Goal: Transaction & Acquisition: Purchase product/service

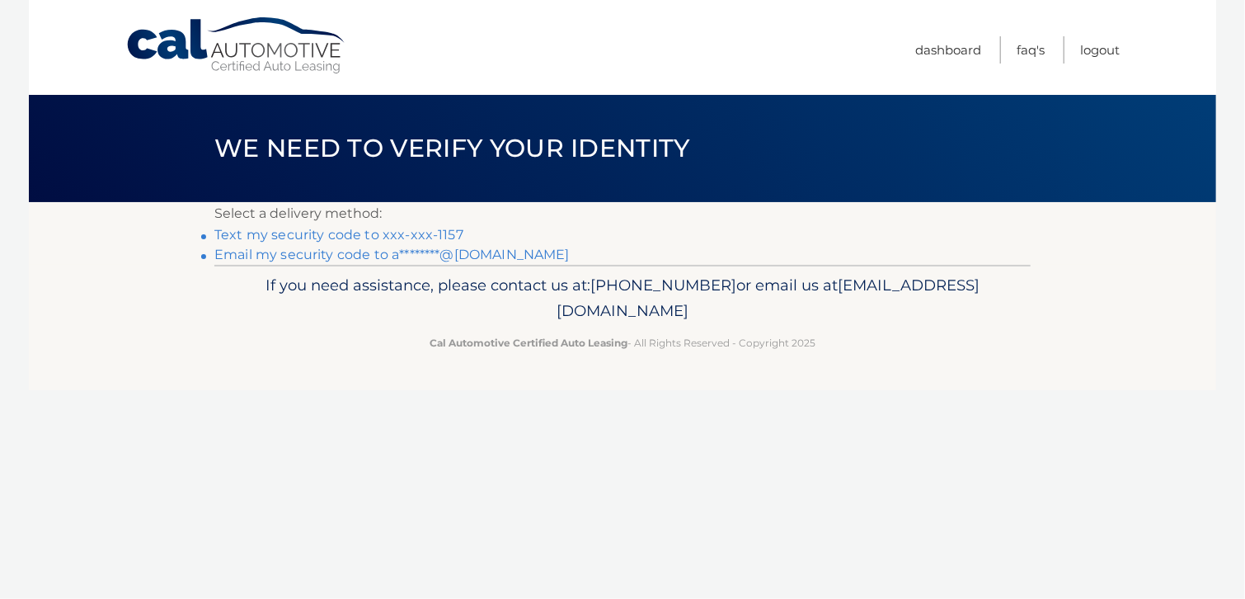
click at [326, 236] on link "Text my security code to xxx-xxx-1157" at bounding box center [338, 235] width 249 height 16
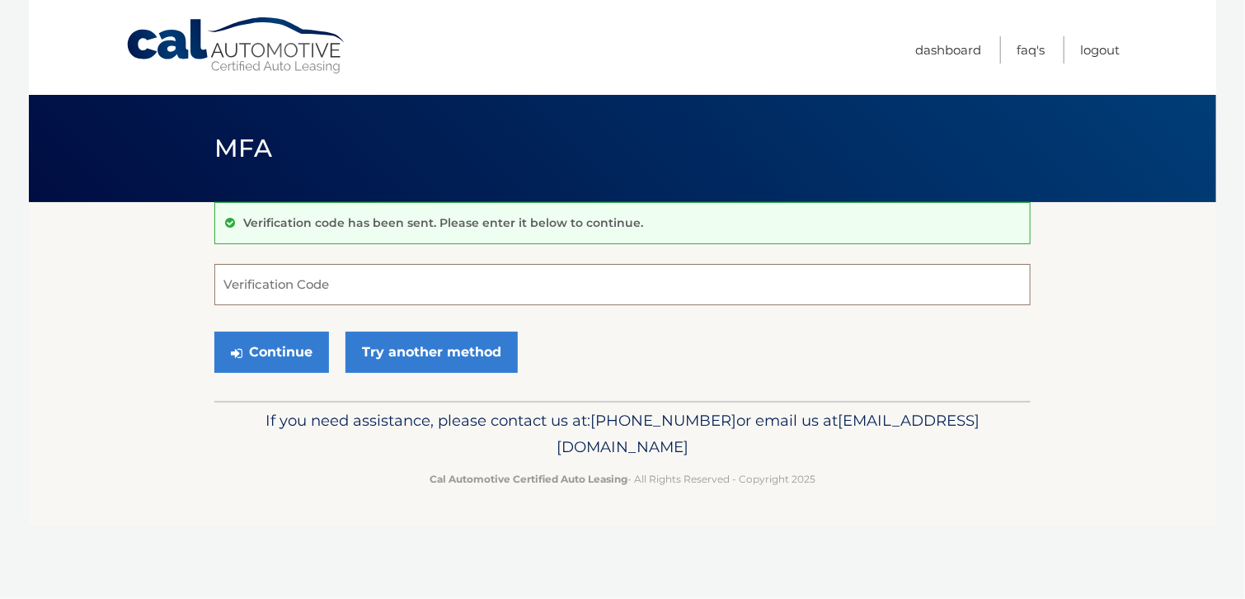
click at [234, 291] on input "Verification Code" at bounding box center [622, 284] width 816 height 41
type input "837327"
click at [289, 345] on button "Continue" at bounding box center [271, 351] width 115 height 41
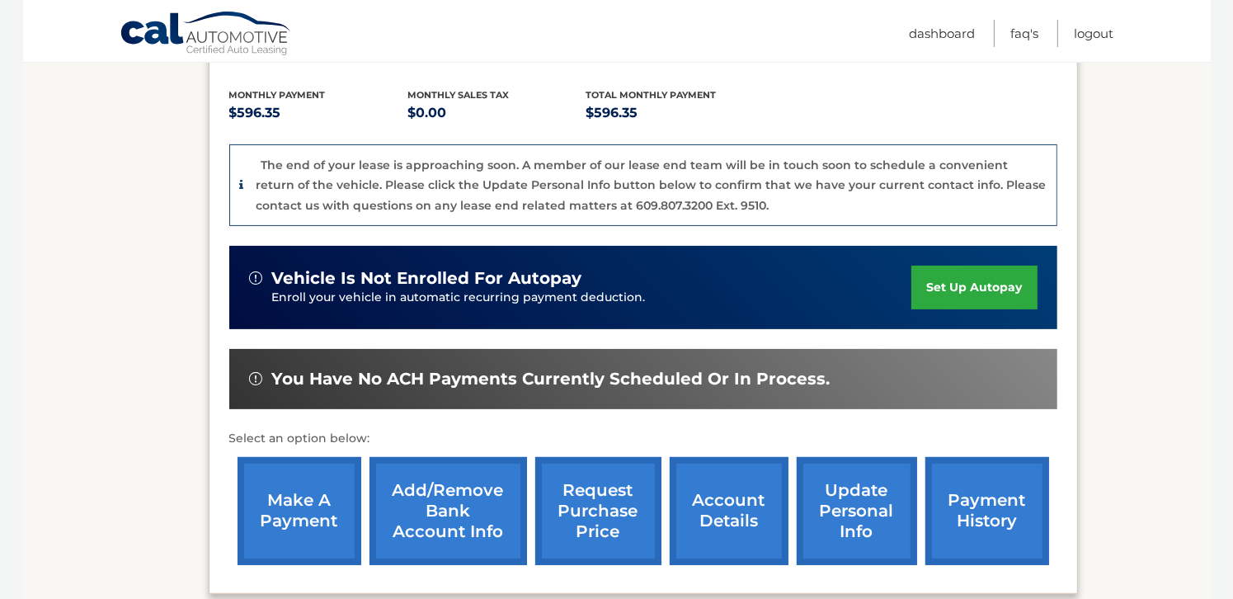
scroll to position [357, 0]
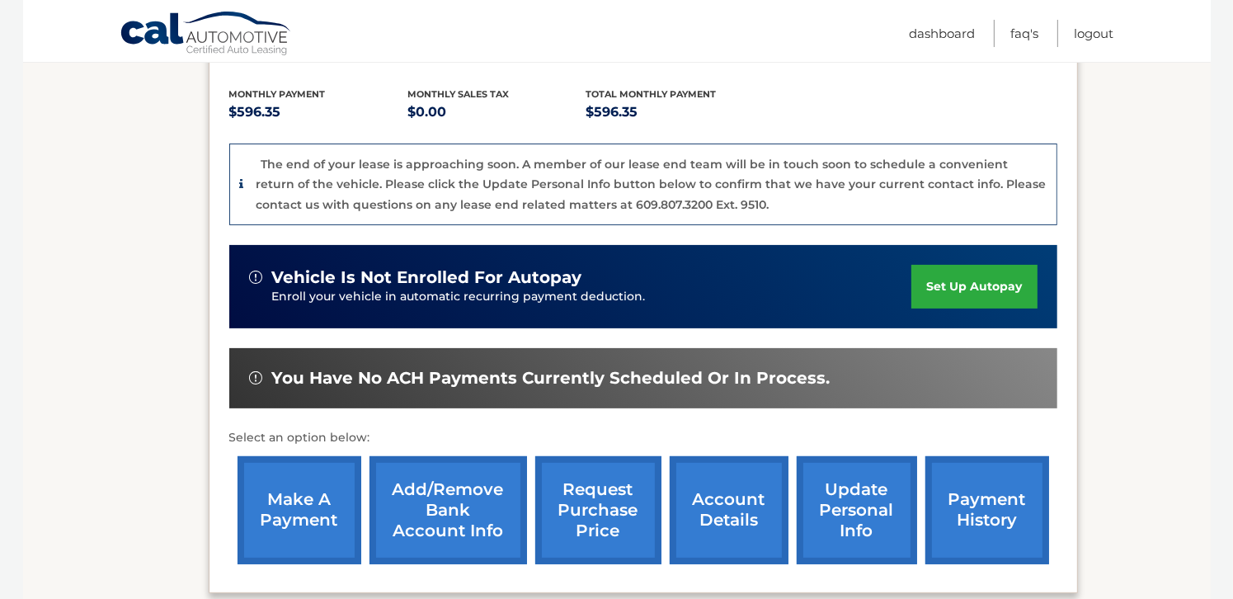
click at [263, 483] on link "make a payment" at bounding box center [299, 510] width 124 height 108
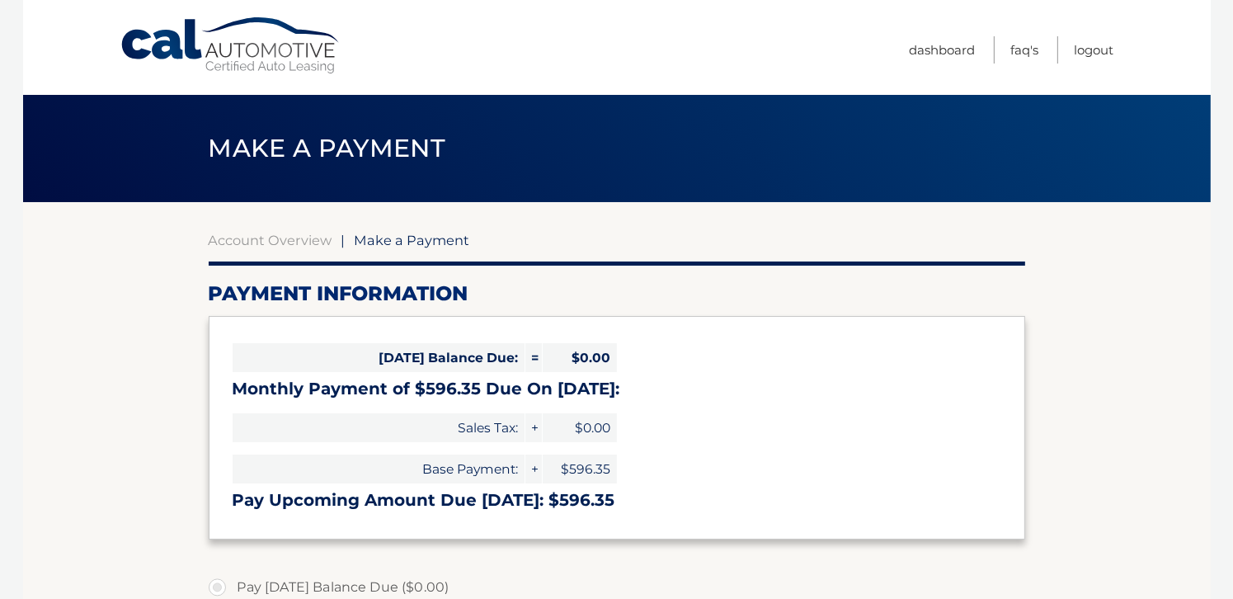
click at [1230, 112] on body "Cal Automotive Menu Dashboard FAQ's Logout |" at bounding box center [616, 299] width 1233 height 599
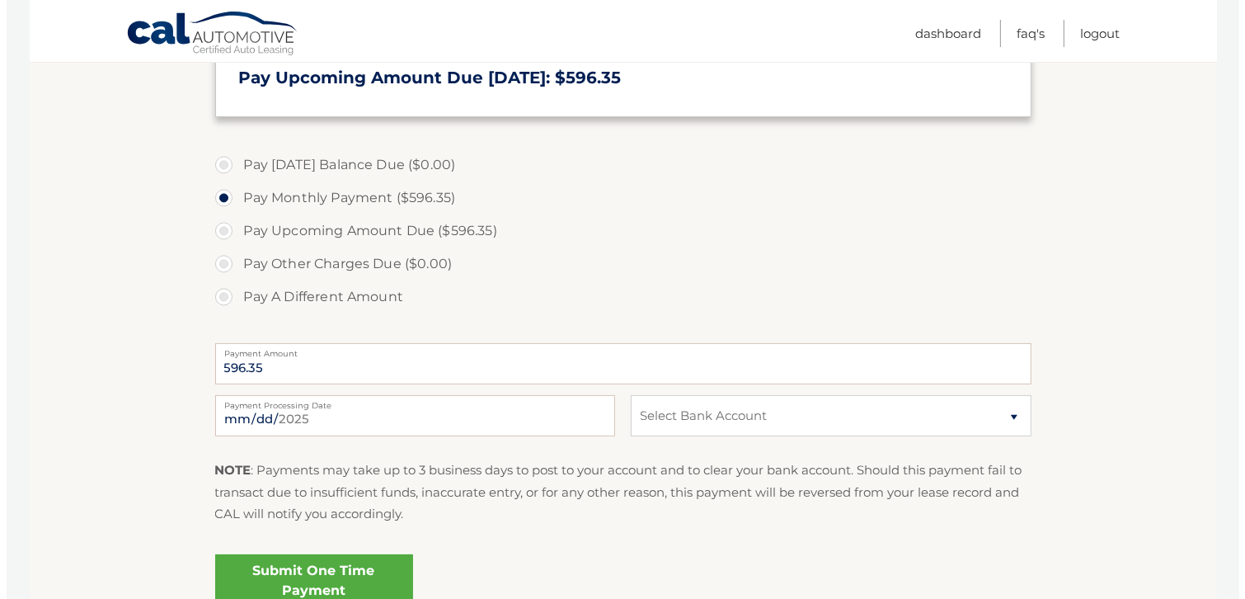
scroll to position [431, 0]
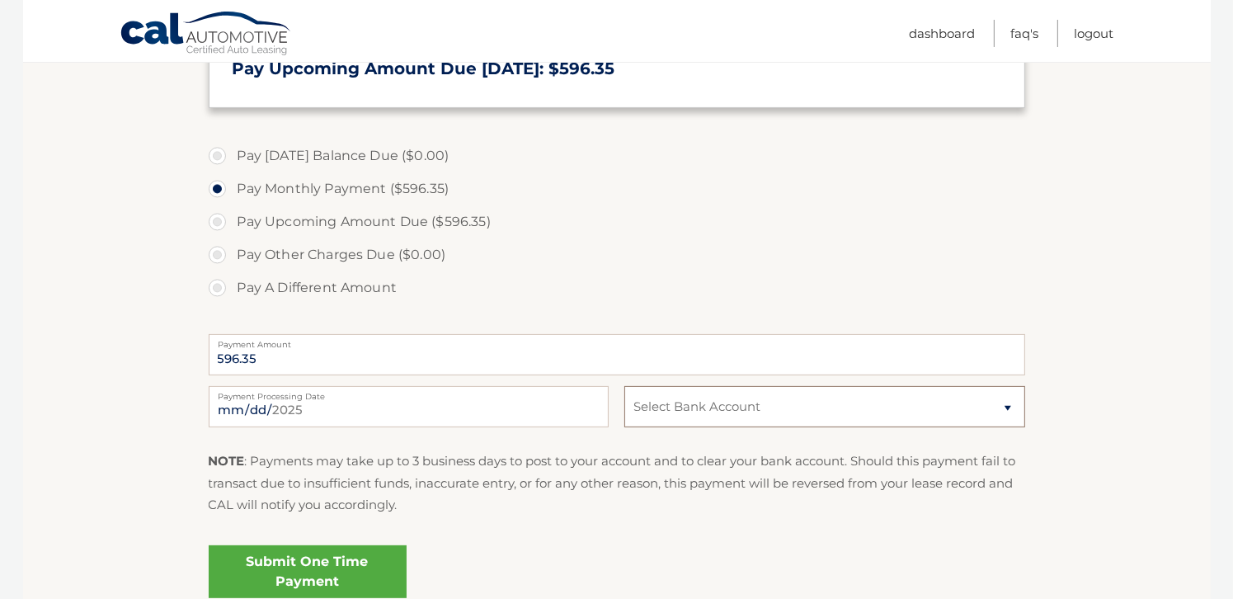
click at [1007, 406] on select "Select Bank Account Checking PNC BANK, NEW JERSEY *****7562 Checking TD BANK NA…" at bounding box center [824, 406] width 400 height 41
select select "M2M5YjU3ODEtZDZhMy00ZGZiLTllYTQtYjA0NDIwMGIyMDQz"
click at [624, 386] on select "Select Bank Account Checking PNC BANK, NEW JERSEY *****7562 Checking TD BANK NA…" at bounding box center [824, 406] width 400 height 41
click at [372, 568] on link "Submit One Time Payment" at bounding box center [308, 571] width 198 height 53
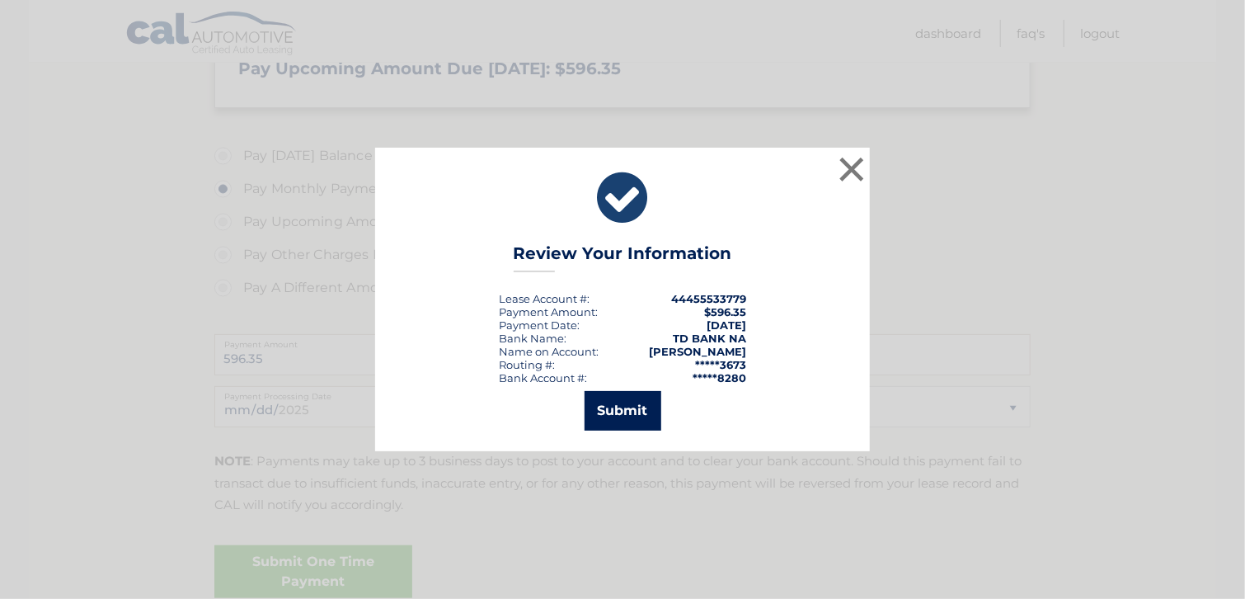
click at [619, 399] on button "Submit" at bounding box center [623, 411] width 77 height 40
